Goal: Navigation & Orientation: Find specific page/section

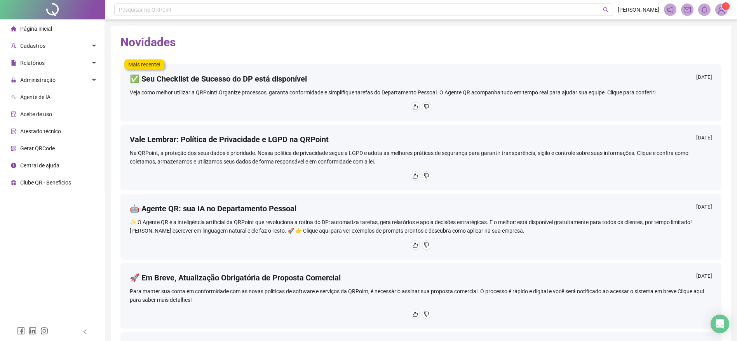
click at [721, 8] on img at bounding box center [721, 10] width 12 height 12
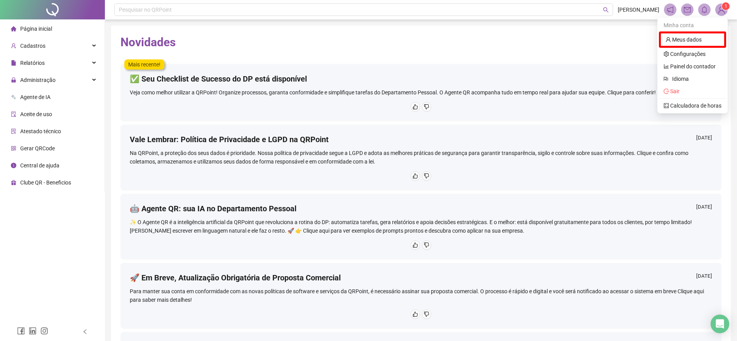
click at [630, 11] on span "[PERSON_NAME]" at bounding box center [639, 9] width 42 height 9
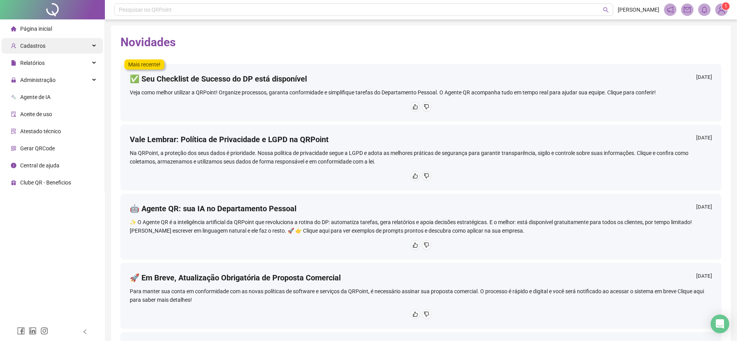
click at [42, 44] on span "Cadastros" at bounding box center [32, 46] width 25 height 6
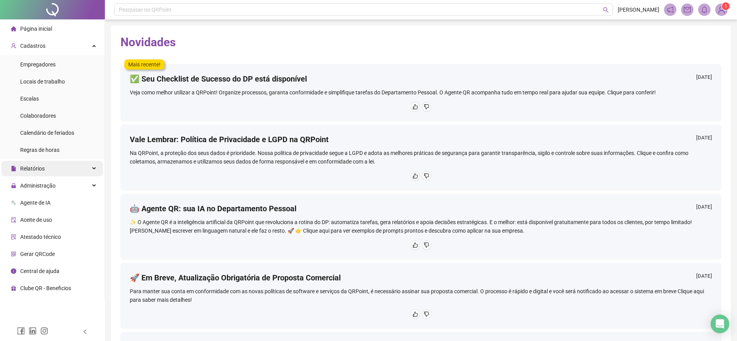
click at [49, 166] on div "Relatórios" at bounding box center [52, 169] width 101 height 16
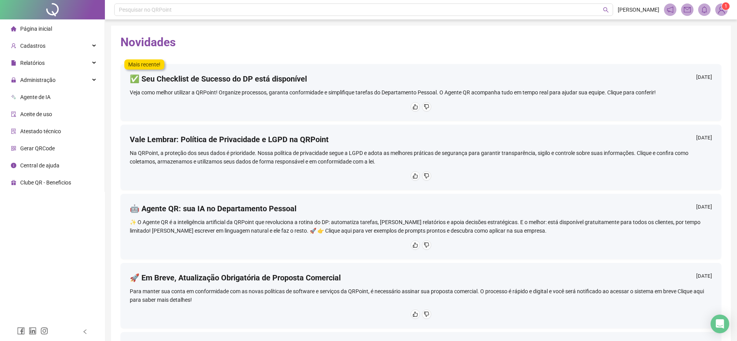
click at [31, 28] on span "Página inicial" at bounding box center [36, 29] width 32 height 6
